Goal: Information Seeking & Learning: Understand process/instructions

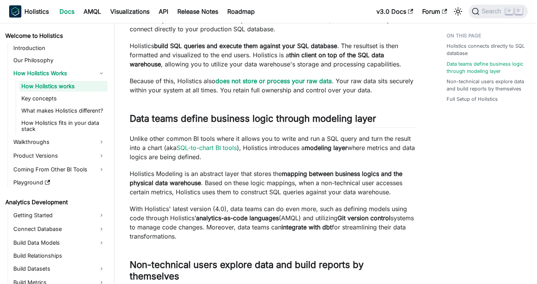
click at [270, 210] on p "With Holistics' latest version (4.0), data teams can do even more, such as defi…" at bounding box center [273, 222] width 286 height 37
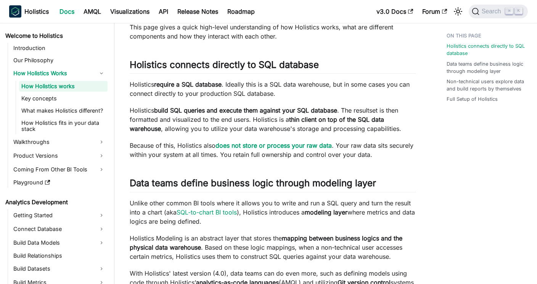
scroll to position [44, 0]
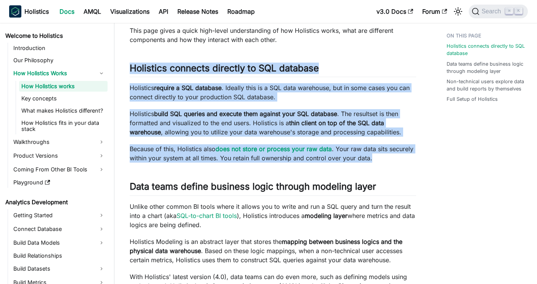
drag, startPoint x: 384, startPoint y: 158, endPoint x: 321, endPoint y: 46, distance: 128.8
drag, startPoint x: 321, startPoint y: 46, endPoint x: 387, endPoint y: 168, distance: 138.7
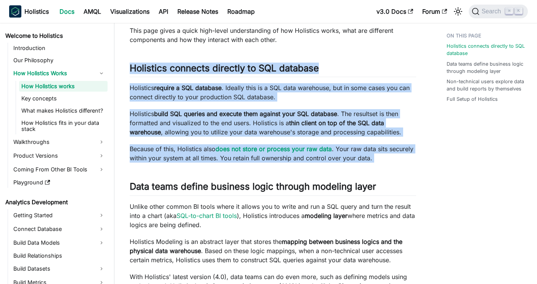
drag, startPoint x: 387, startPoint y: 168, endPoint x: 347, endPoint y: 49, distance: 125.7
drag, startPoint x: 393, startPoint y: 165, endPoint x: 349, endPoint y: 54, distance: 119.5
